Goal: Transaction & Acquisition: Purchase product/service

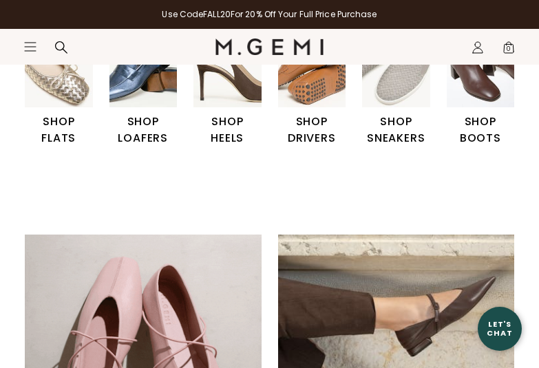
scroll to position [381, 0]
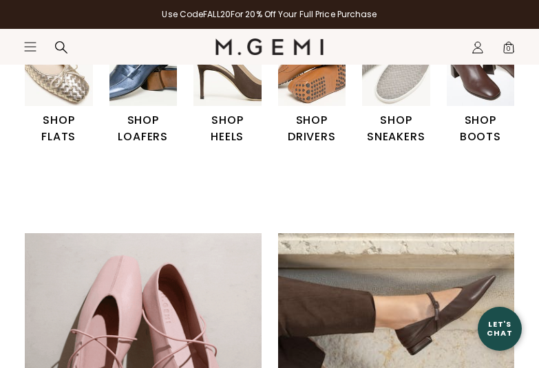
click at [378, 134] on h1 "SHOP SNEAKERS" at bounding box center [396, 128] width 68 height 33
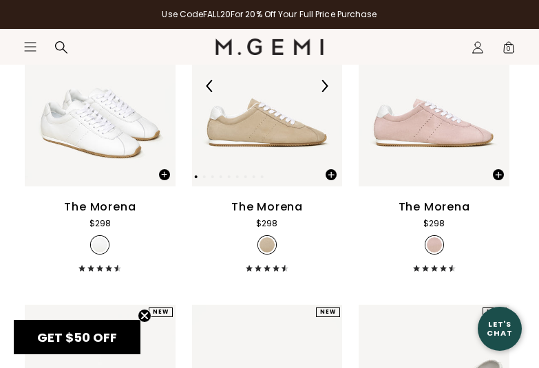
scroll to position [255, 0]
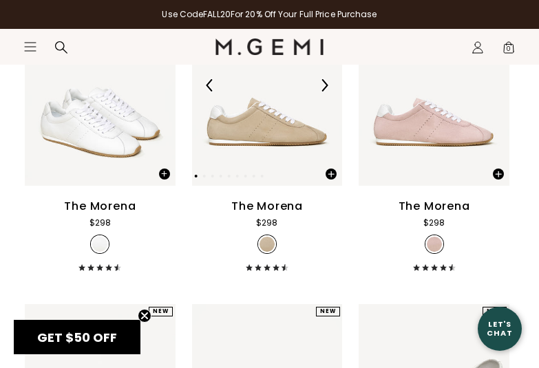
click at [250, 138] on img at bounding box center [267, 85] width 151 height 201
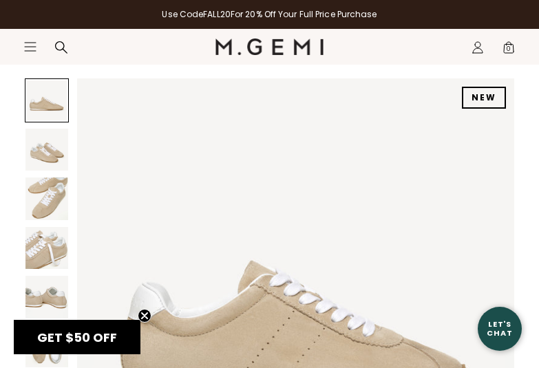
click at [145, 310] on circle "Close teaser" at bounding box center [144, 316] width 13 height 13
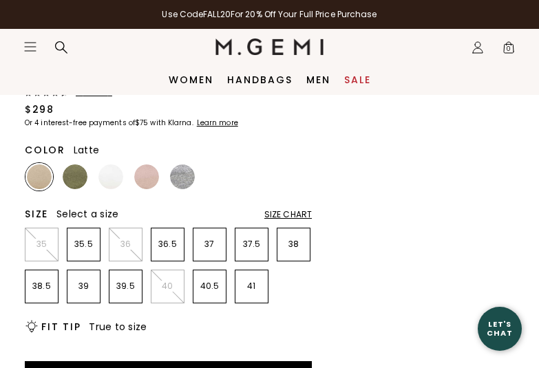
scroll to position [546, 0]
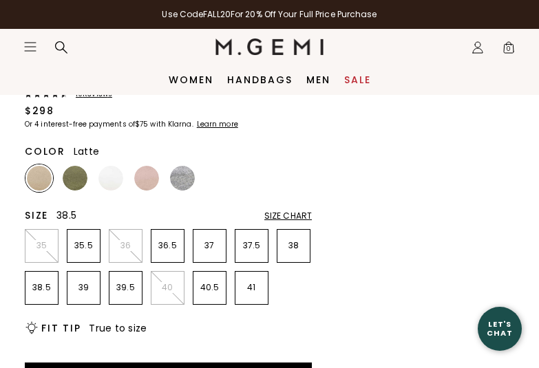
click at [37, 282] on p "38.5" at bounding box center [41, 287] width 32 height 11
click at [41, 173] on img at bounding box center [39, 178] width 25 height 25
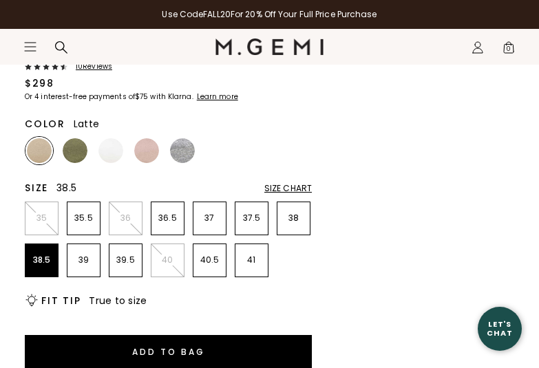
scroll to position [574, 0]
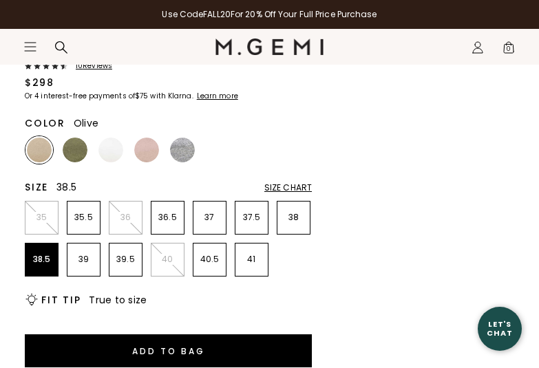
click at [74, 147] on img at bounding box center [75, 150] width 25 height 25
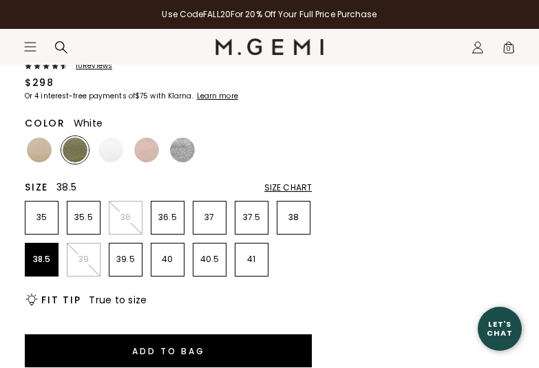
click at [112, 149] on img at bounding box center [110, 150] width 25 height 25
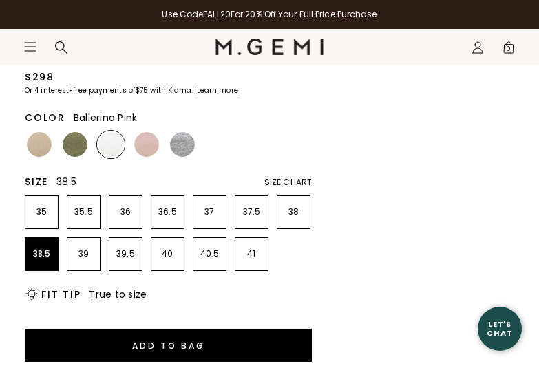
click at [151, 144] on img at bounding box center [146, 144] width 25 height 25
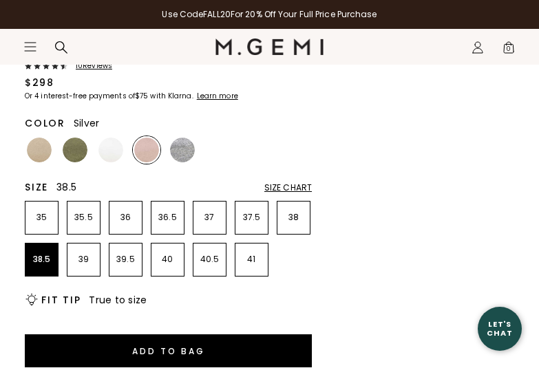
click at [186, 148] on img at bounding box center [182, 150] width 25 height 25
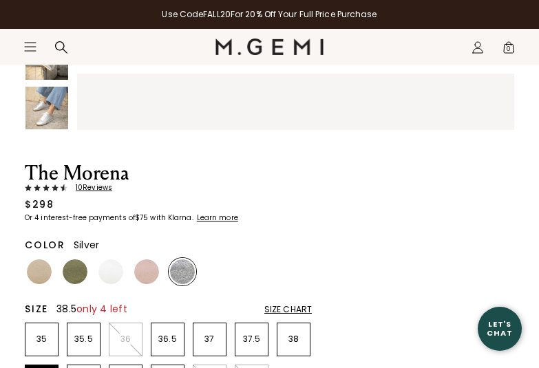
scroll to position [457, 0]
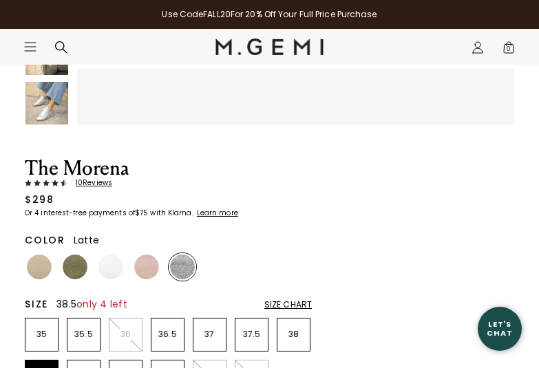
click at [39, 262] on img at bounding box center [39, 267] width 25 height 25
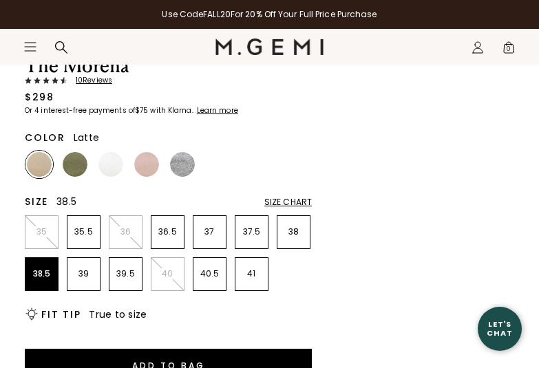
scroll to position [561, 0]
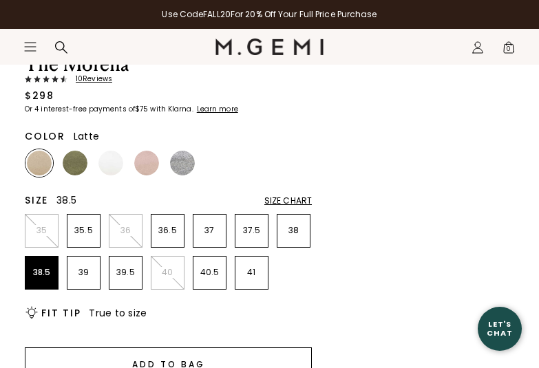
click at [284, 353] on button "Add to Bag" at bounding box center [168, 364] width 287 height 33
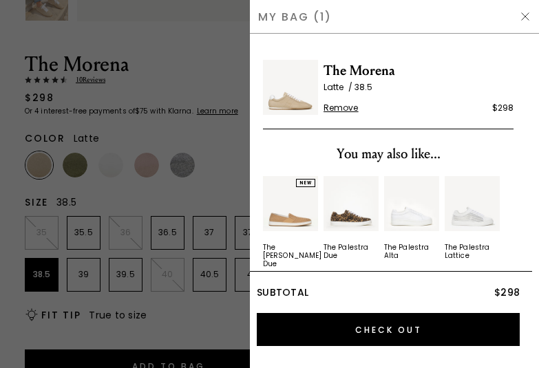
scroll to position [0, 0]
click at [229, 326] on div at bounding box center [269, 184] width 539 height 368
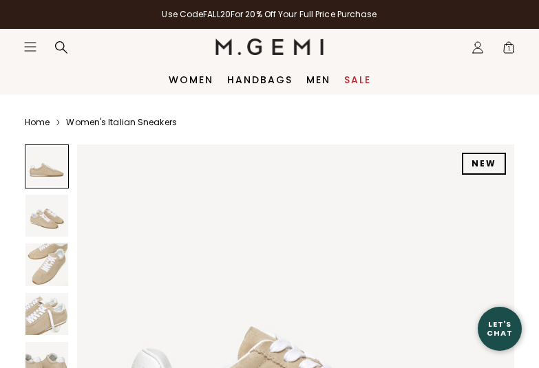
click at [30, 42] on icon "Icons/20x20/hamburger@2x" at bounding box center [30, 47] width 14 height 14
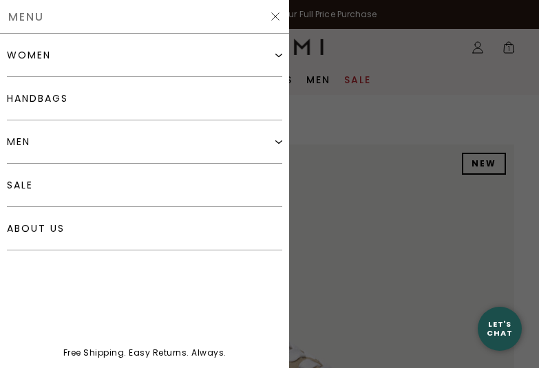
click at [36, 52] on div "women" at bounding box center [29, 55] width 44 height 11
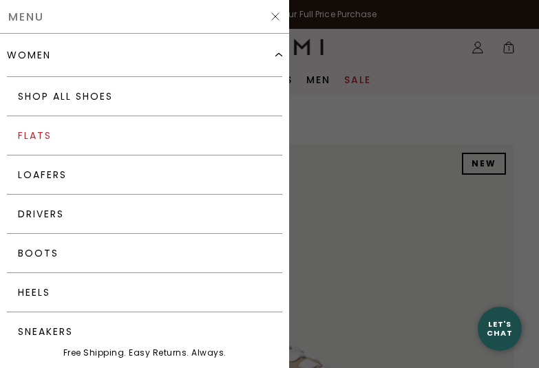
click at [65, 139] on link "Flats" at bounding box center [144, 135] width 275 height 39
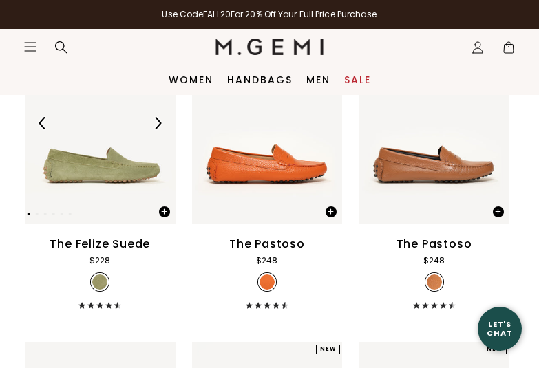
scroll to position [7231, 0]
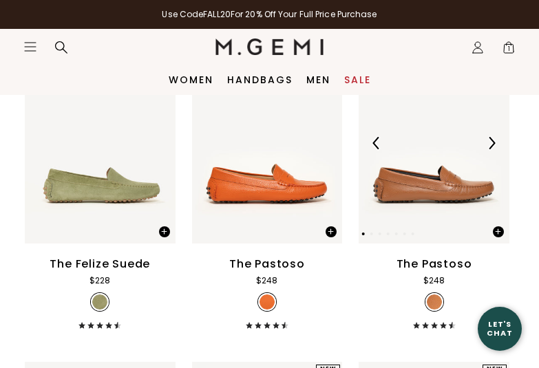
click at [412, 202] on img at bounding box center [434, 143] width 151 height 201
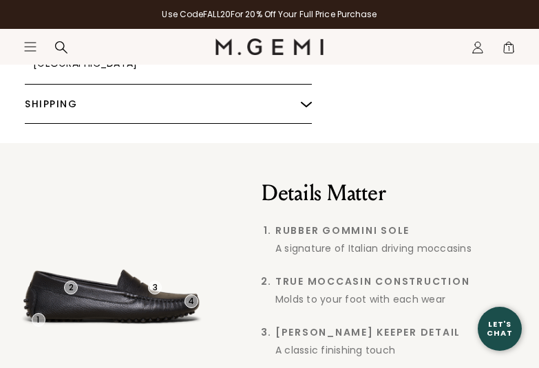
scroll to position [1268, 0]
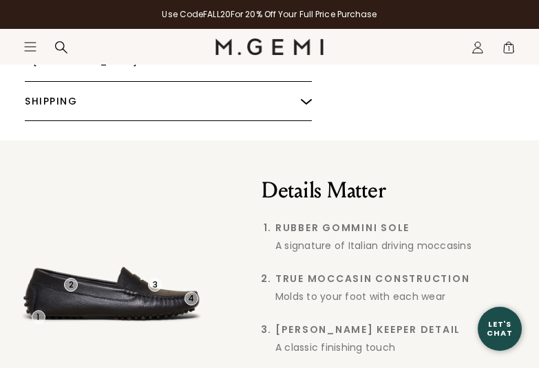
click at [61, 43] on icon at bounding box center [61, 48] width 14 height 14
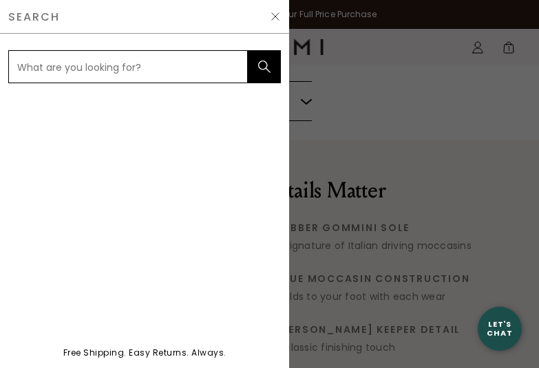
click at [64, 74] on input "text" at bounding box center [128, 66] width 240 height 33
type input "loafer"
click at [264, 67] on button "submit" at bounding box center [264, 66] width 33 height 33
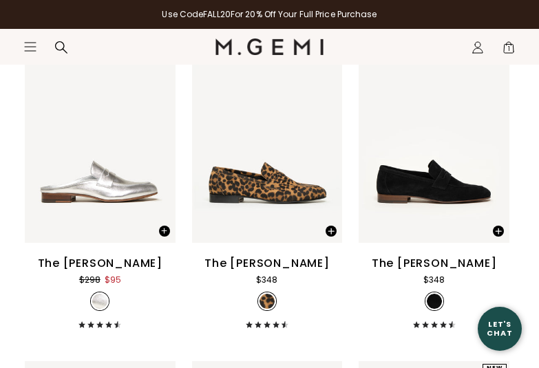
scroll to position [2124, 0]
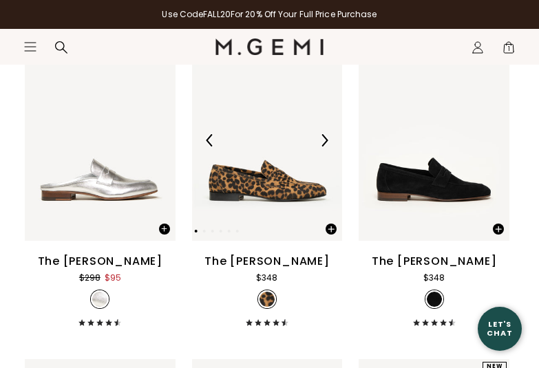
click at [267, 130] on img at bounding box center [267, 140] width 151 height 201
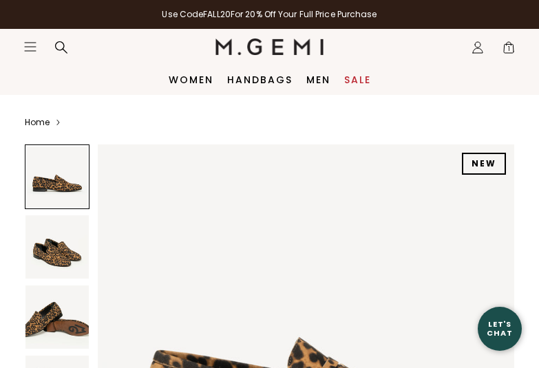
click at [30, 43] on icon "Open site menu" at bounding box center [30, 47] width 11 height 8
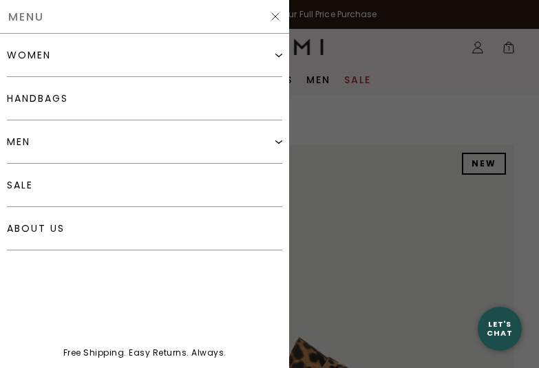
click at [31, 53] on div "women" at bounding box center [29, 55] width 44 height 11
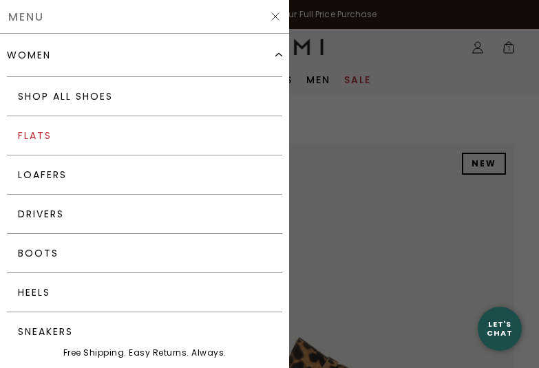
click at [40, 130] on link "Flats" at bounding box center [144, 135] width 275 height 39
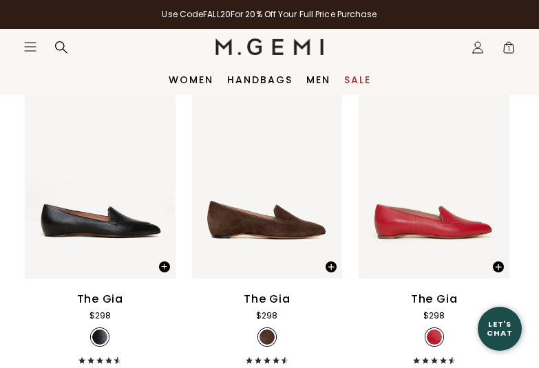
scroll to position [1099, 0]
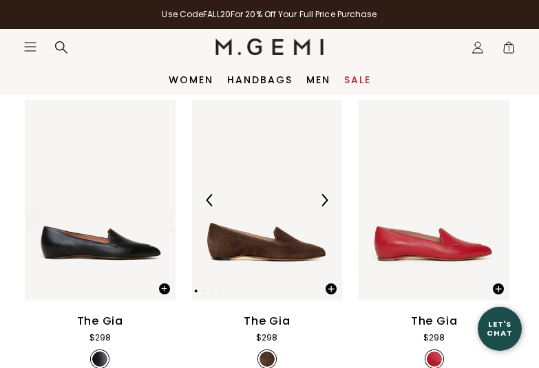
click at [284, 258] on img at bounding box center [267, 200] width 151 height 201
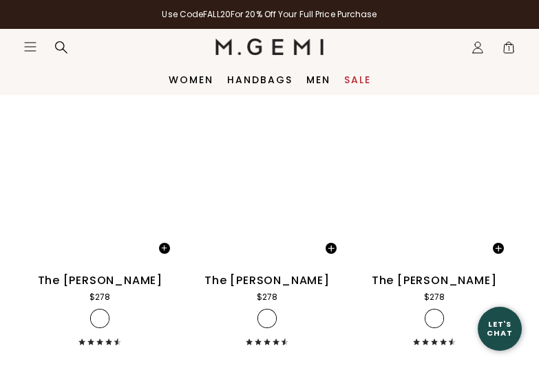
scroll to position [5293, 0]
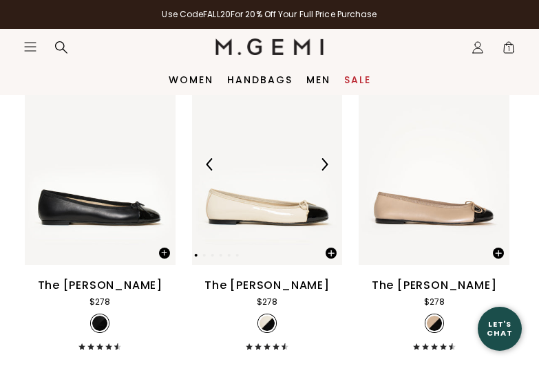
click at [305, 226] on img at bounding box center [267, 164] width 151 height 201
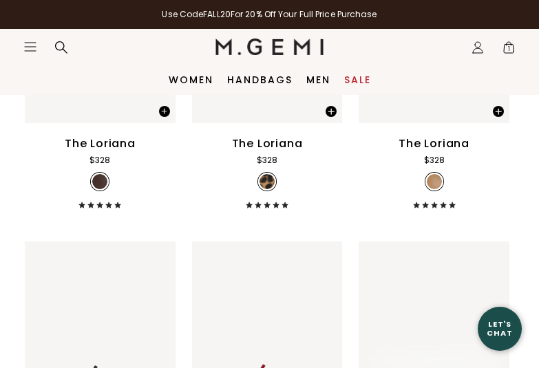
scroll to position [4796, 0]
click at [259, 114] on img at bounding box center [267, 23] width 151 height 201
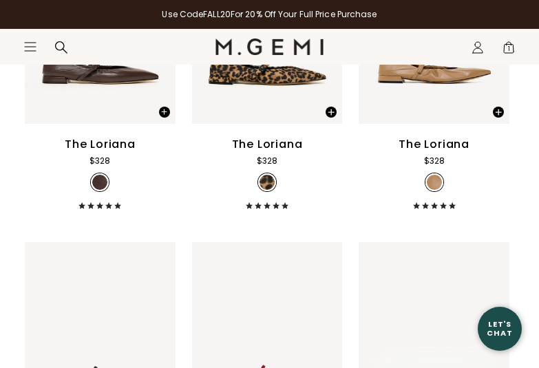
click at [248, 89] on section "Icons/20x20/hamburger@2x Women Shop All Shoes New Arrivals Bestsellers Essentia…" at bounding box center [269, 62] width 539 height 66
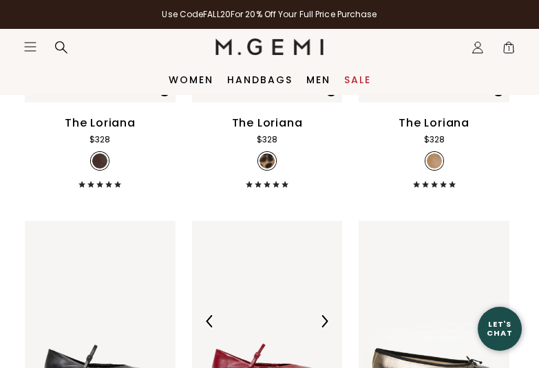
scroll to position [4815, 0]
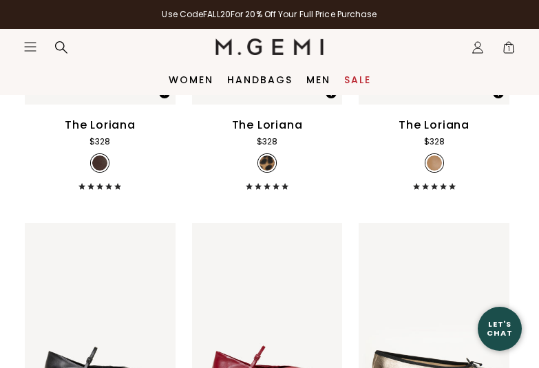
click at [267, 131] on div "The Loriana" at bounding box center [267, 125] width 71 height 17
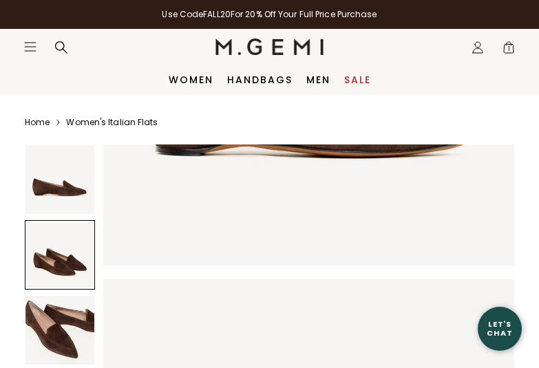
scroll to position [289, 0]
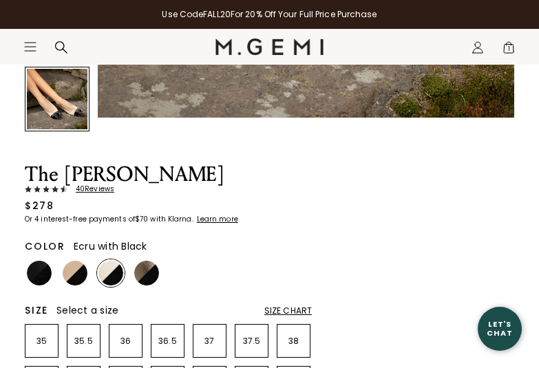
scroll to position [430, 0]
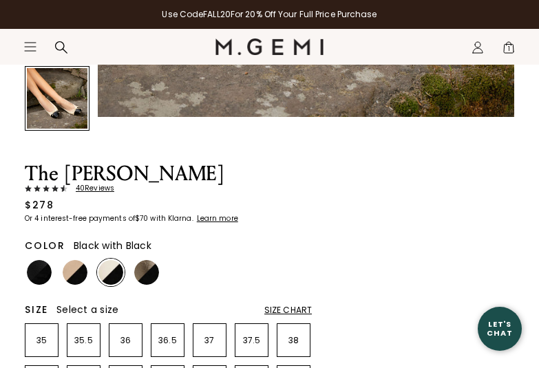
click at [36, 266] on img at bounding box center [39, 272] width 25 height 25
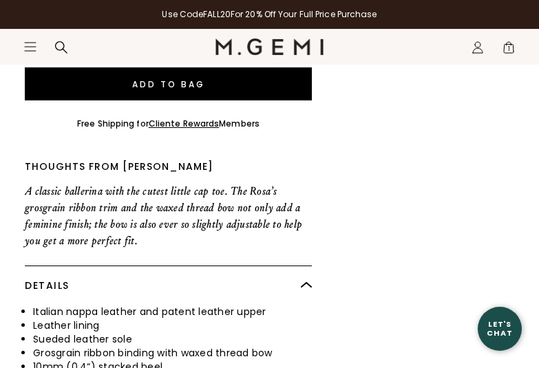
scroll to position [823, 0]
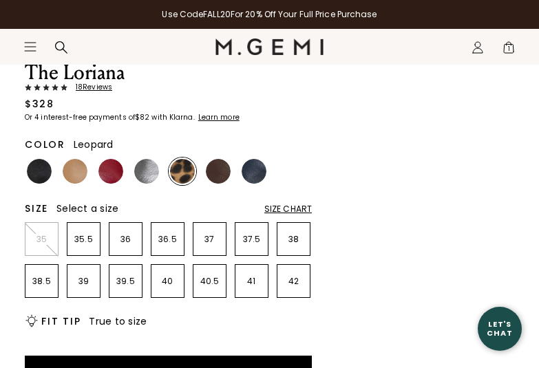
scroll to position [542, 0]
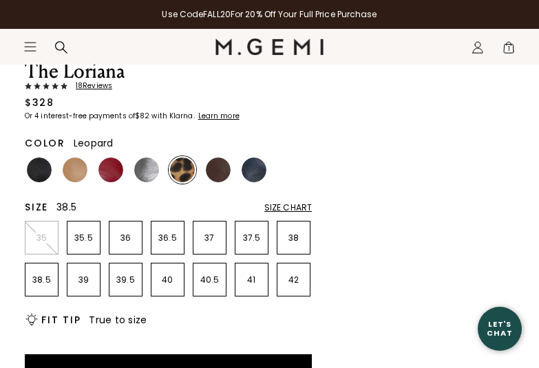
click at [38, 279] on p "38.5" at bounding box center [41, 280] width 32 height 11
click at [39, 170] on img at bounding box center [39, 170] width 25 height 25
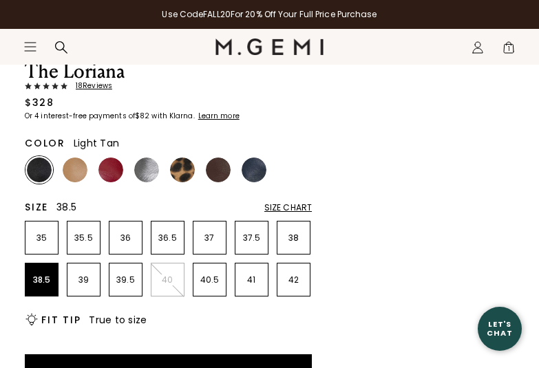
click at [78, 170] on img at bounding box center [75, 170] width 25 height 25
click at [113, 169] on img at bounding box center [110, 170] width 25 height 25
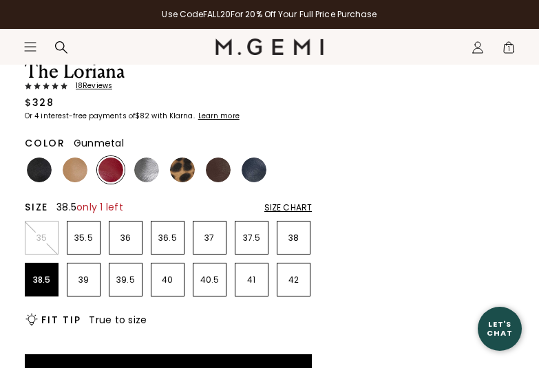
click at [143, 169] on img at bounding box center [146, 170] width 25 height 25
click at [180, 167] on img at bounding box center [182, 170] width 25 height 25
click at [222, 167] on img at bounding box center [218, 170] width 25 height 25
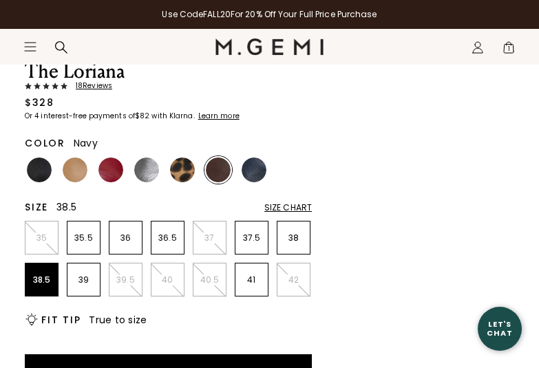
click at [257, 169] on img at bounding box center [254, 170] width 25 height 25
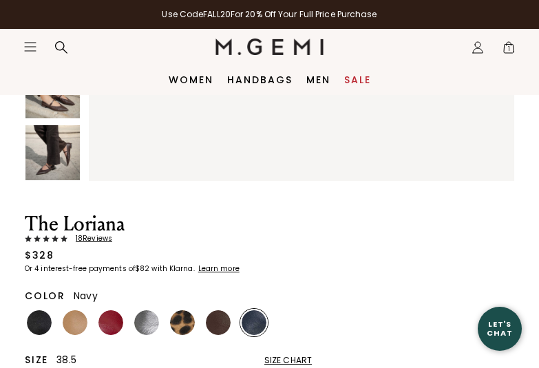
scroll to position [154, 0]
click at [180, 322] on img at bounding box center [182, 322] width 25 height 25
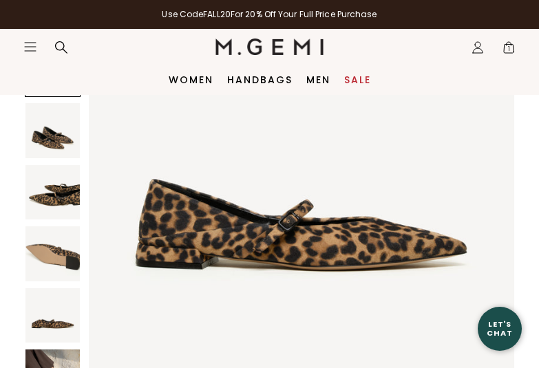
scroll to position [88, 0]
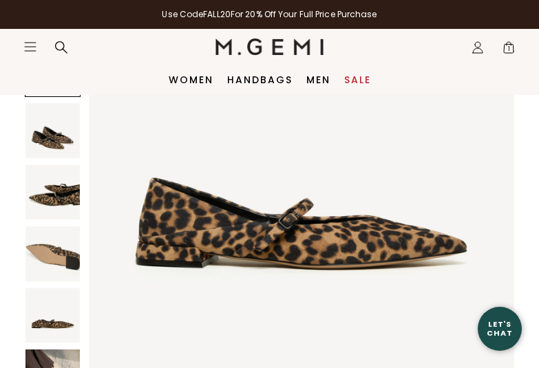
click at [54, 142] on img at bounding box center [52, 130] width 54 height 54
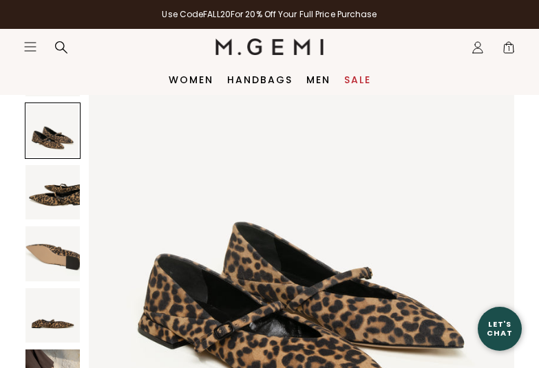
click at [51, 193] on img at bounding box center [52, 192] width 54 height 54
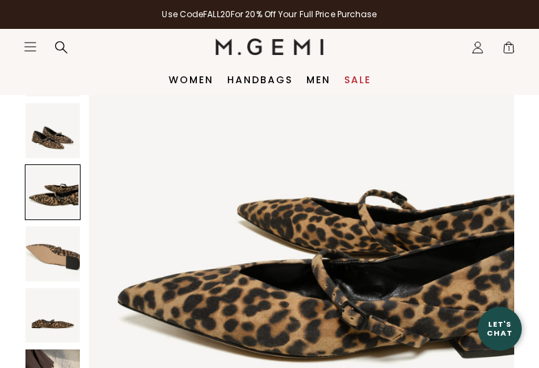
scroll to position [878, 0]
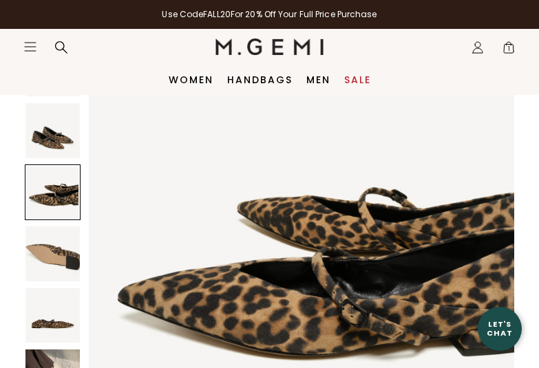
click at [59, 252] on img at bounding box center [52, 253] width 54 height 54
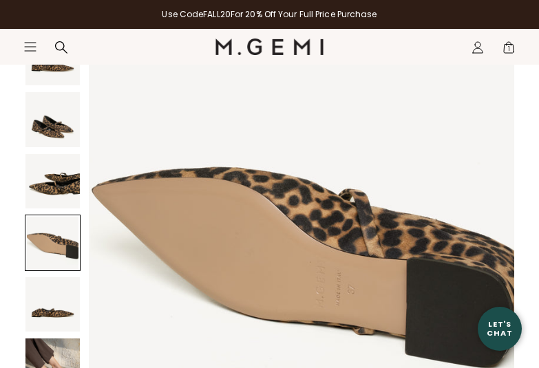
scroll to position [144, 0]
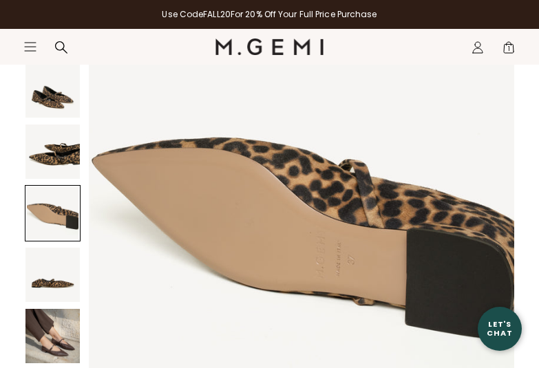
click at [55, 286] on img at bounding box center [52, 275] width 54 height 54
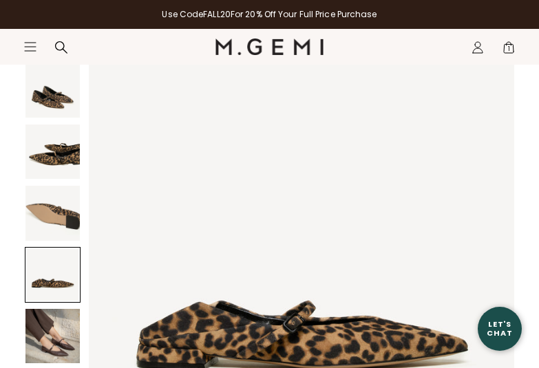
scroll to position [1756, 0]
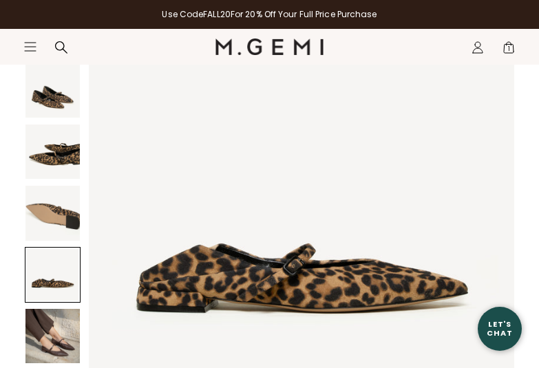
click at [55, 332] on img at bounding box center [52, 336] width 54 height 54
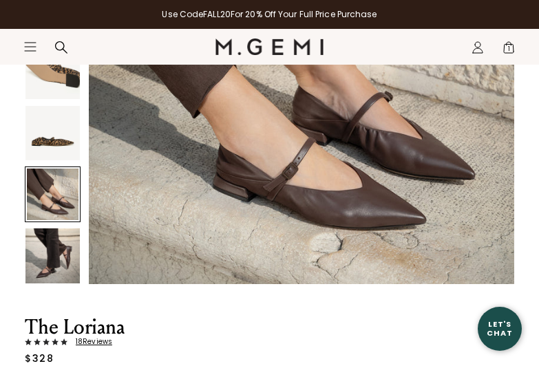
scroll to position [292, 0]
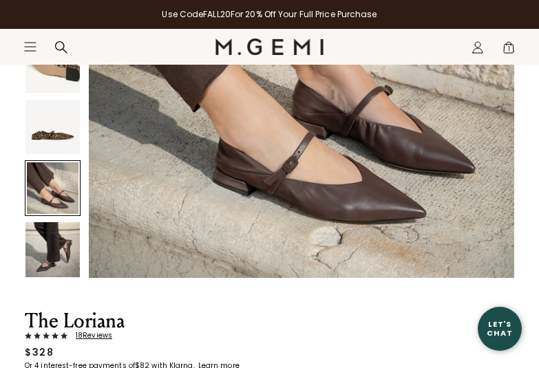
click at [38, 227] on img at bounding box center [52, 249] width 54 height 54
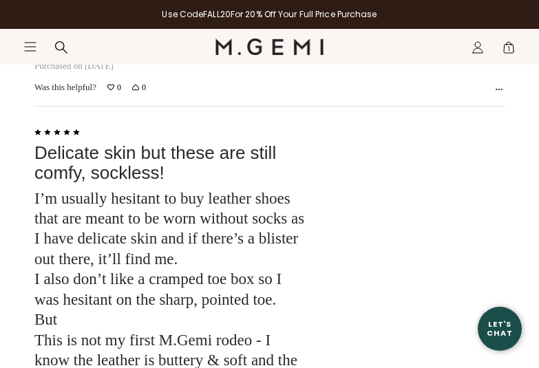
scroll to position [3433, 0]
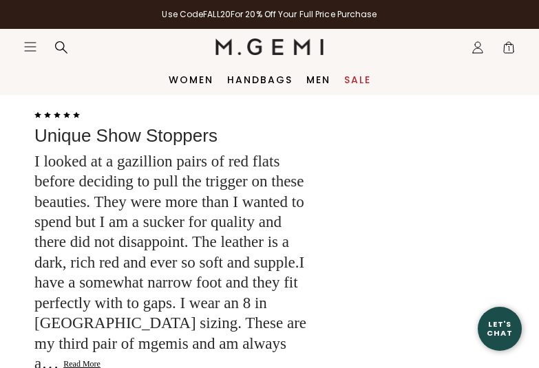
scroll to position [5740, 0]
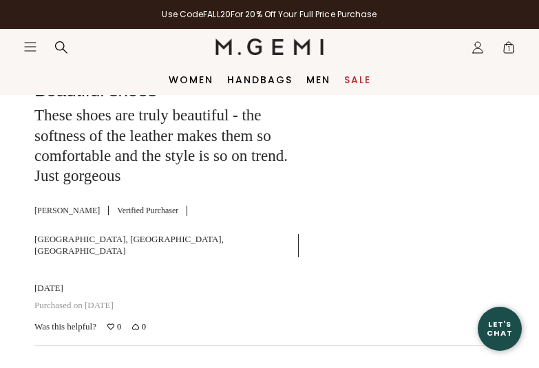
scroll to position [4214, 0]
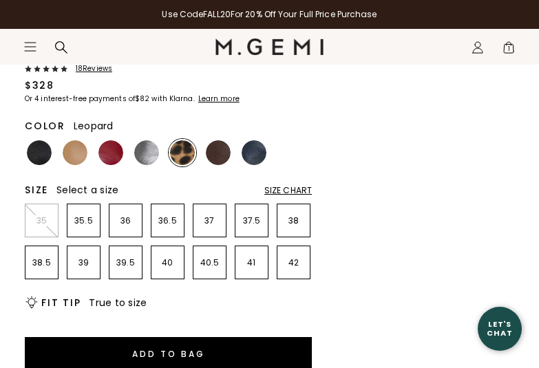
scroll to position [560, 0]
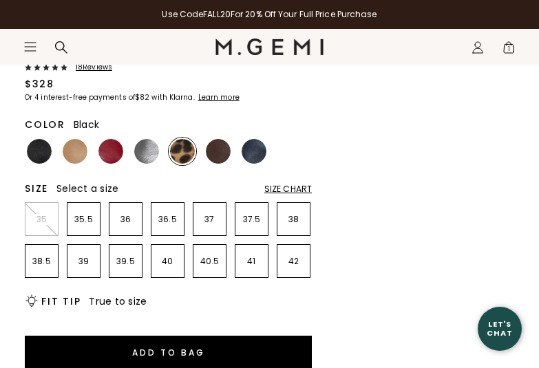
click at [38, 142] on img at bounding box center [39, 151] width 25 height 25
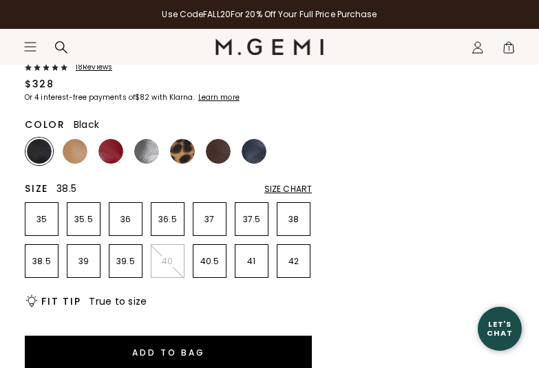
click at [36, 261] on p "38.5" at bounding box center [41, 261] width 32 height 11
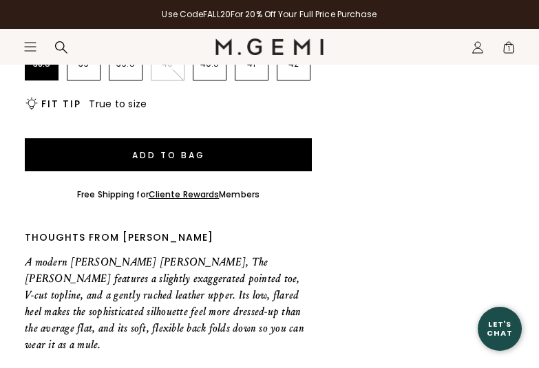
scroll to position [759, 0]
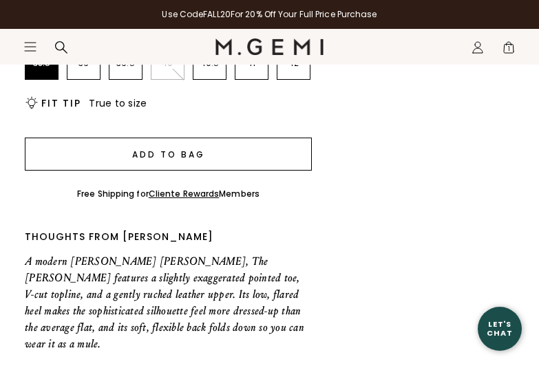
click at [217, 155] on button "Add to Bag" at bounding box center [168, 154] width 287 height 33
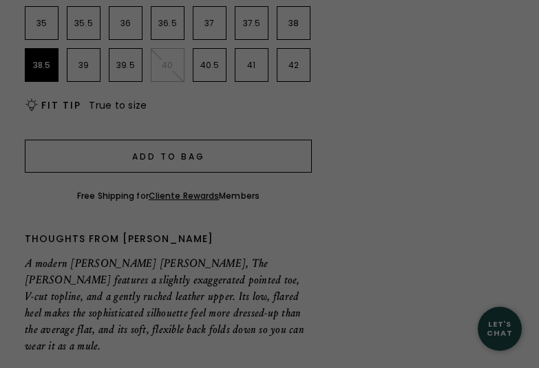
scroll to position [0, 0]
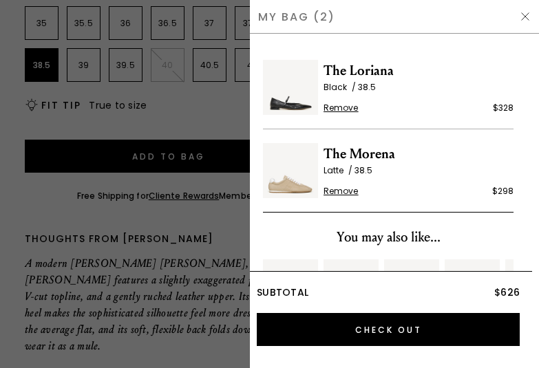
click at [194, 220] on div at bounding box center [269, 184] width 539 height 368
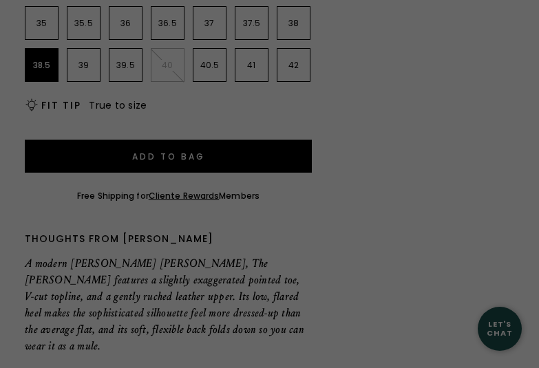
scroll to position [759, 0]
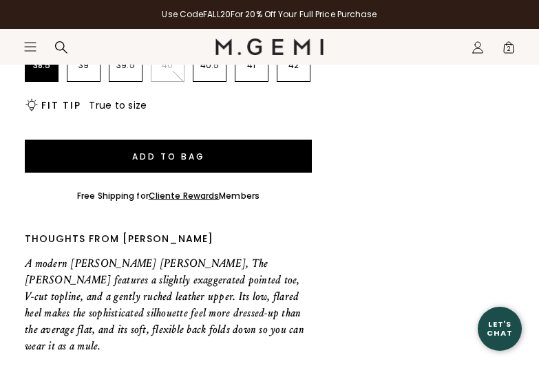
click at [511, 47] on span "2" at bounding box center [509, 50] width 14 height 14
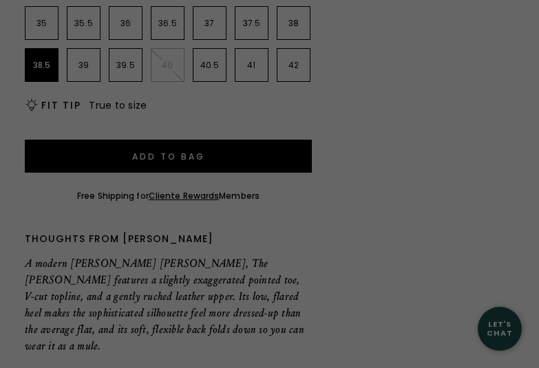
scroll to position [0, 0]
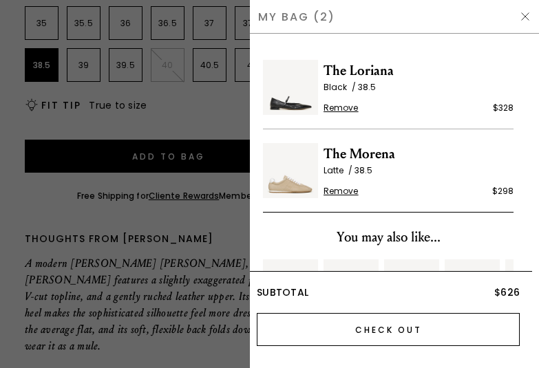
click at [379, 330] on input "Check Out" at bounding box center [388, 329] width 263 height 33
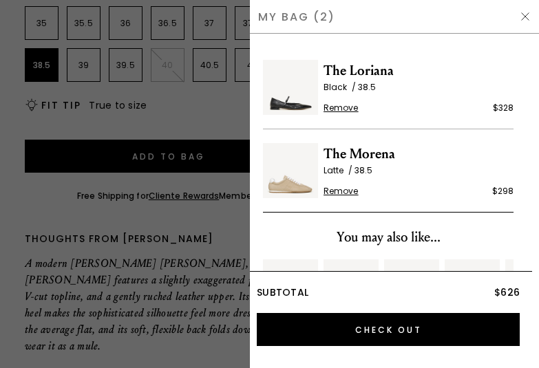
click at [343, 189] on span "Remove" at bounding box center [341, 191] width 35 height 11
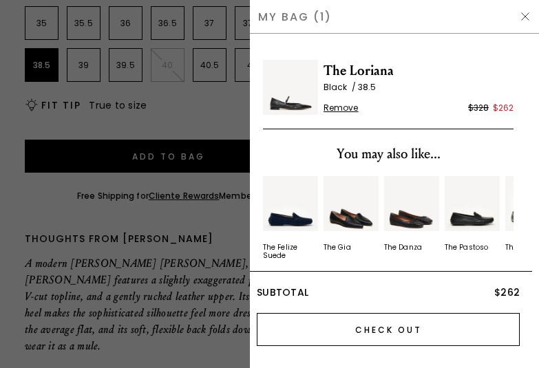
click at [374, 326] on input "Check Out" at bounding box center [388, 329] width 263 height 33
